Goal: Find specific page/section: Find specific page/section

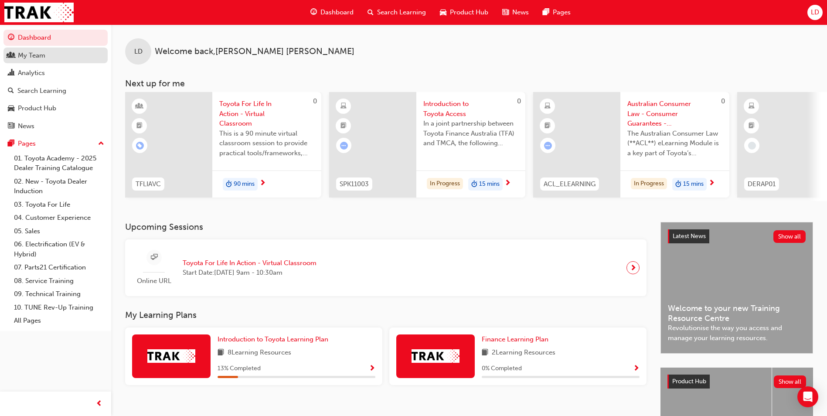
click at [37, 56] on div "My Team" at bounding box center [31, 56] width 27 height 10
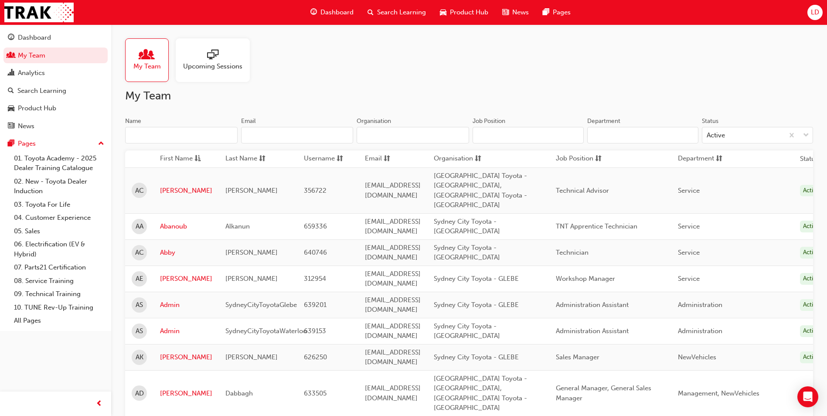
drag, startPoint x: 183, startPoint y: 132, endPoint x: 189, endPoint y: 132, distance: 5.3
click at [185, 132] on input "Name" at bounding box center [181, 135] width 112 height 17
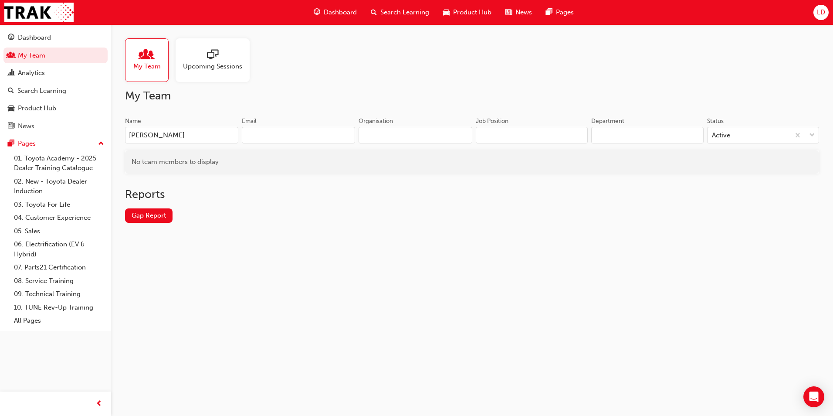
click at [183, 137] on input "[PERSON_NAME]" at bounding box center [181, 135] width 113 height 17
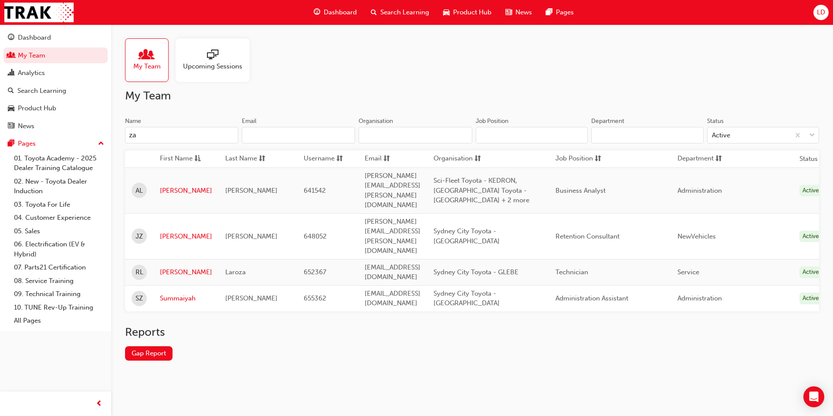
type input "z"
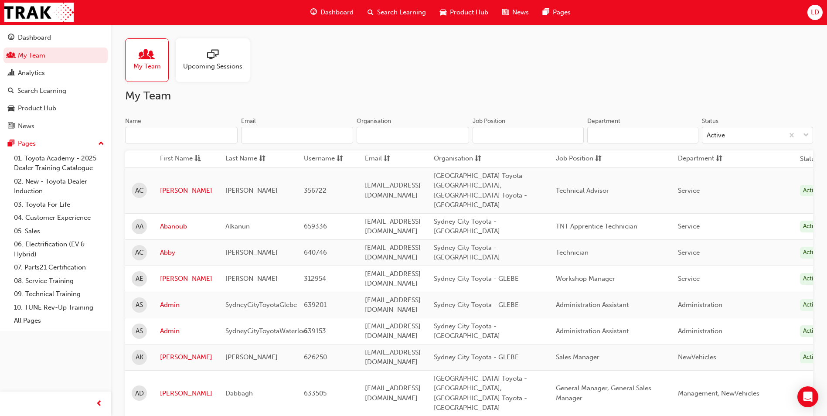
click at [473, 154] on span "Organisation" at bounding box center [453, 158] width 39 height 11
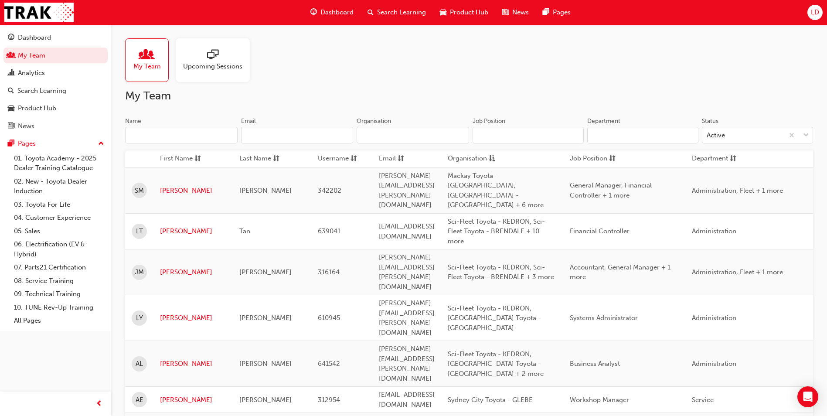
click at [487, 154] on span "Organisation" at bounding box center [466, 158] width 39 height 11
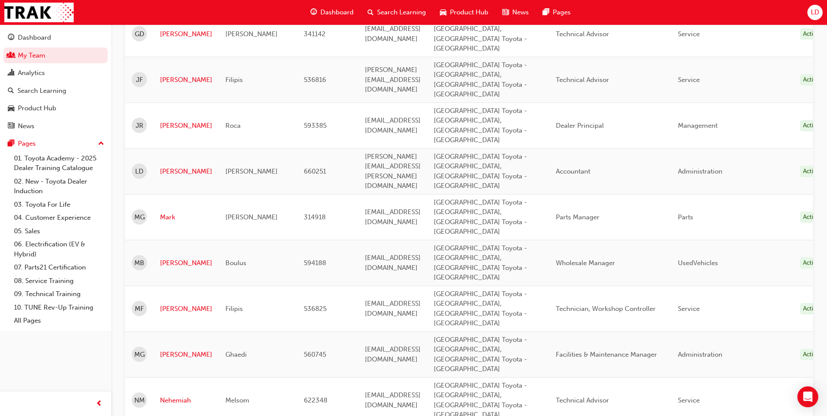
scroll to position [377, 0]
